Goal: Navigation & Orientation: Understand site structure

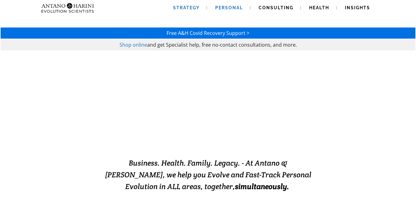
click at [180, 6] on span "Strategy" at bounding box center [186, 7] width 27 height 5
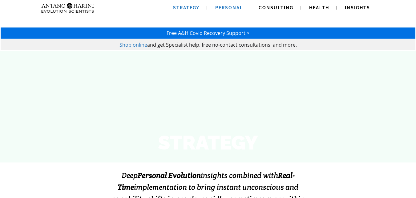
click at [229, 6] on span "Personal" at bounding box center [229, 7] width 28 height 5
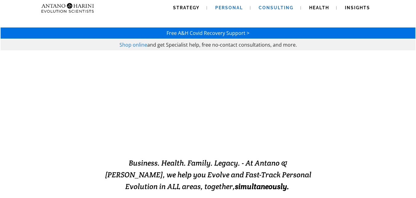
click at [261, 5] on link "Consulting" at bounding box center [276, 8] width 50 height 16
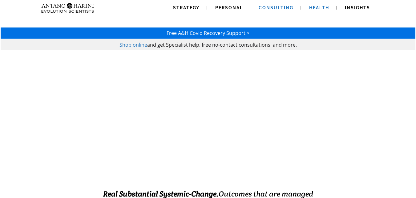
click at [323, 7] on span "Health" at bounding box center [319, 7] width 20 height 5
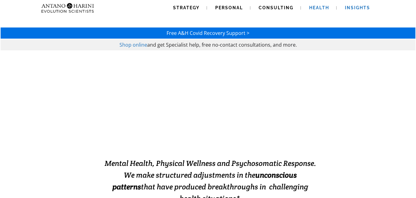
click at [355, 7] on span "Insights" at bounding box center [357, 7] width 25 height 5
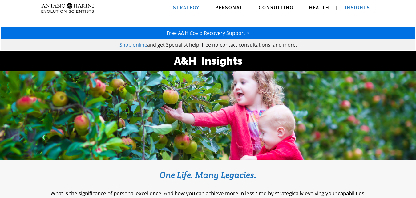
click at [189, 8] on span "Strategy" at bounding box center [186, 7] width 27 height 5
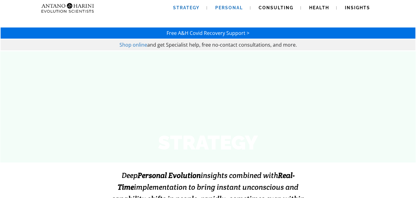
click at [243, 8] on span "Personal" at bounding box center [229, 7] width 28 height 5
